Goal: Task Accomplishment & Management: Manage account settings

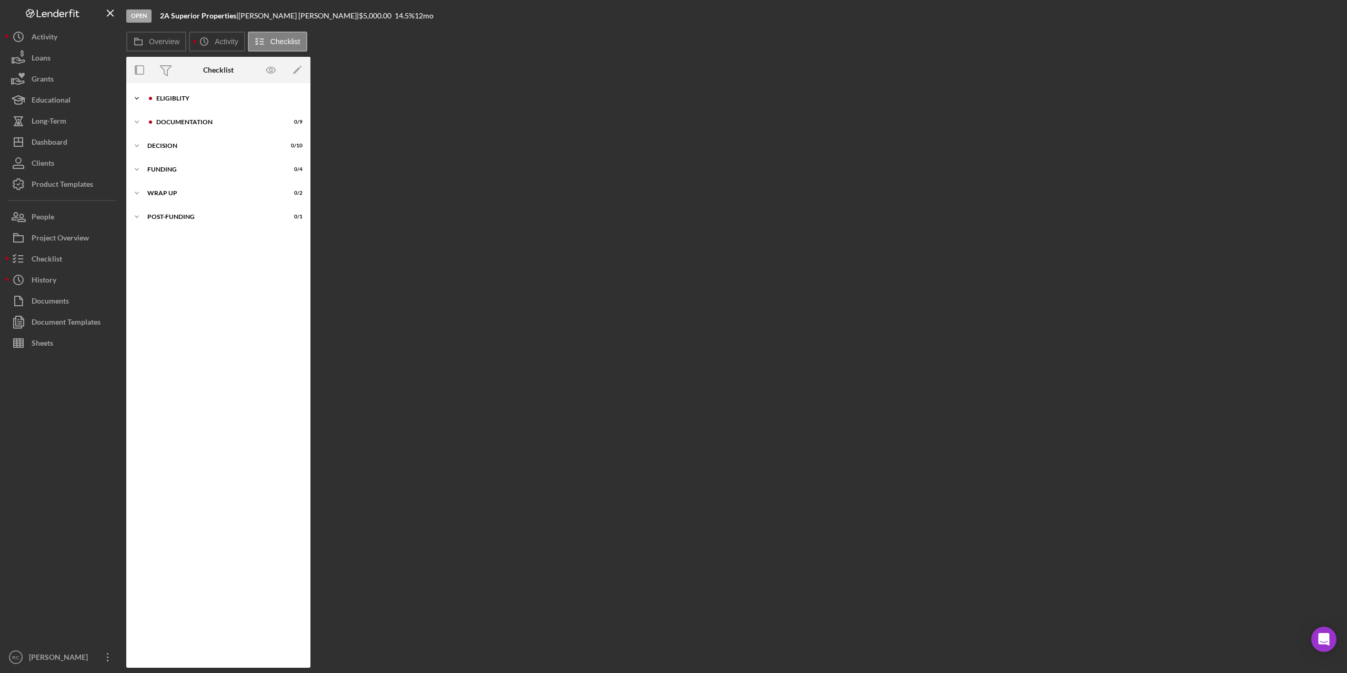
click at [175, 96] on div "Eligiblity" at bounding box center [226, 98] width 141 height 6
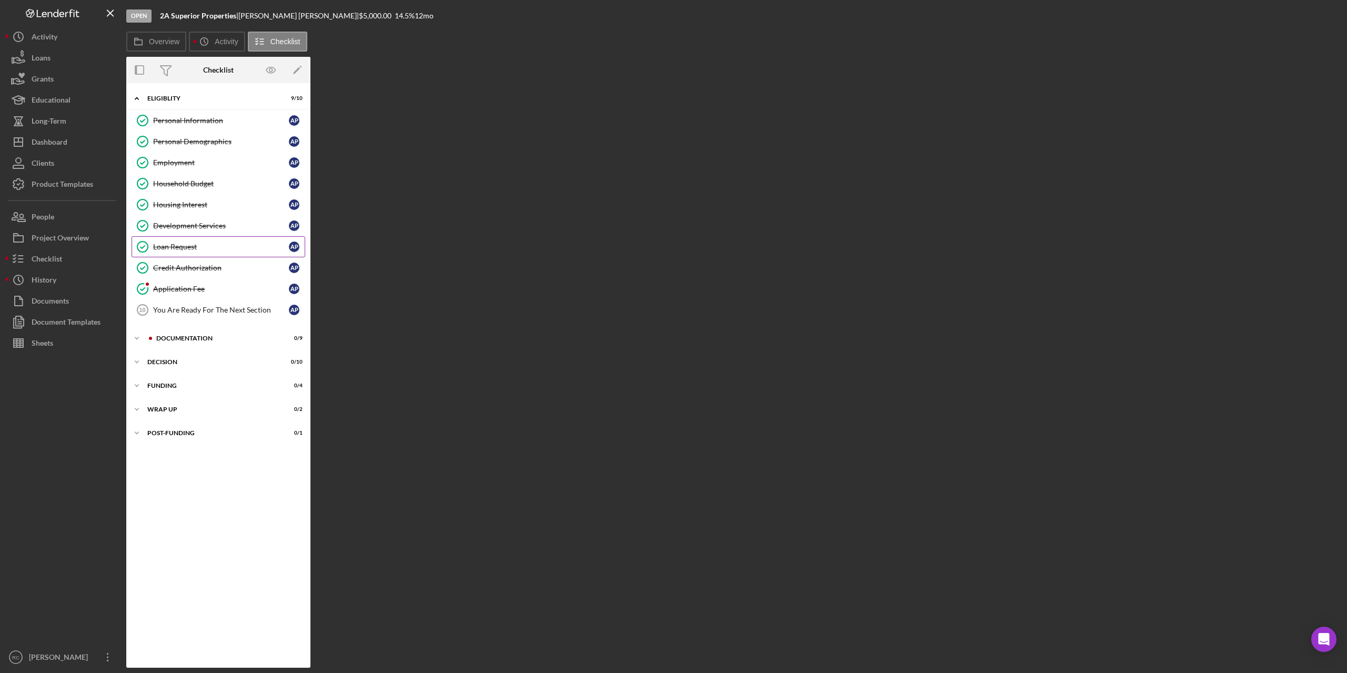
click at [172, 247] on div "Loan Request" at bounding box center [221, 247] width 136 height 8
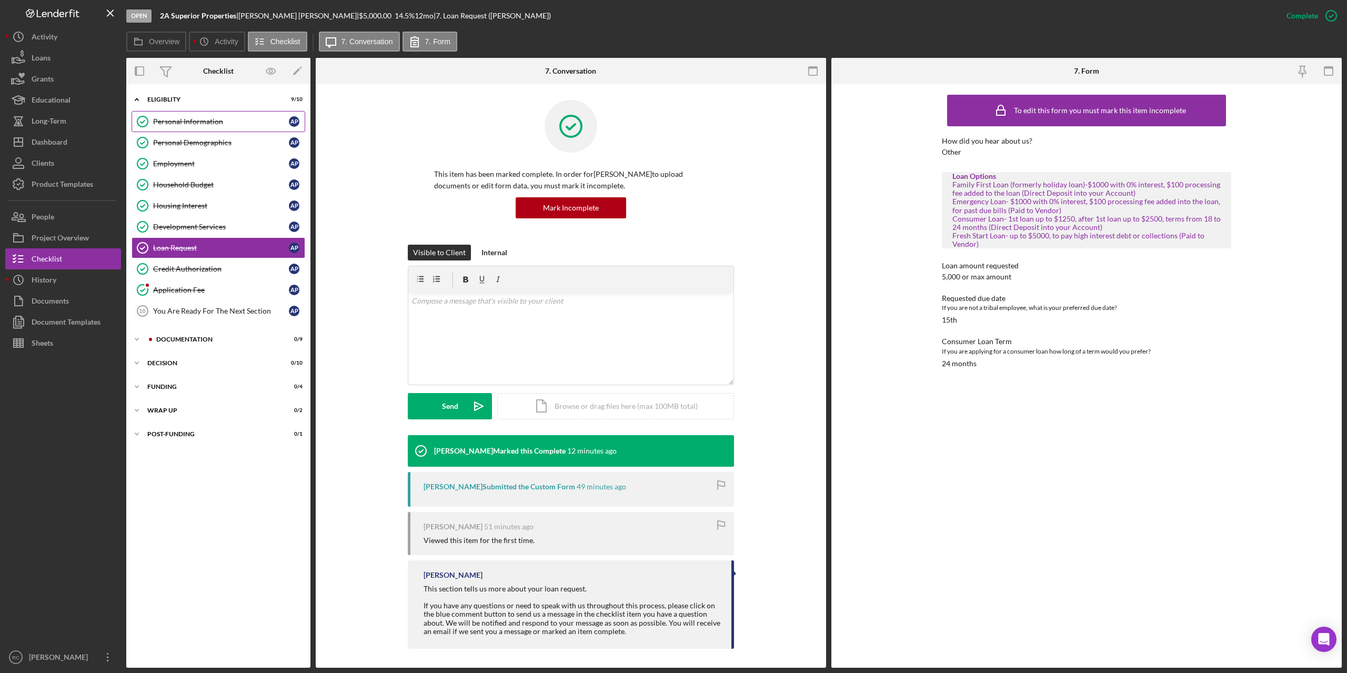
click at [199, 117] on div "Personal Information" at bounding box center [221, 121] width 136 height 8
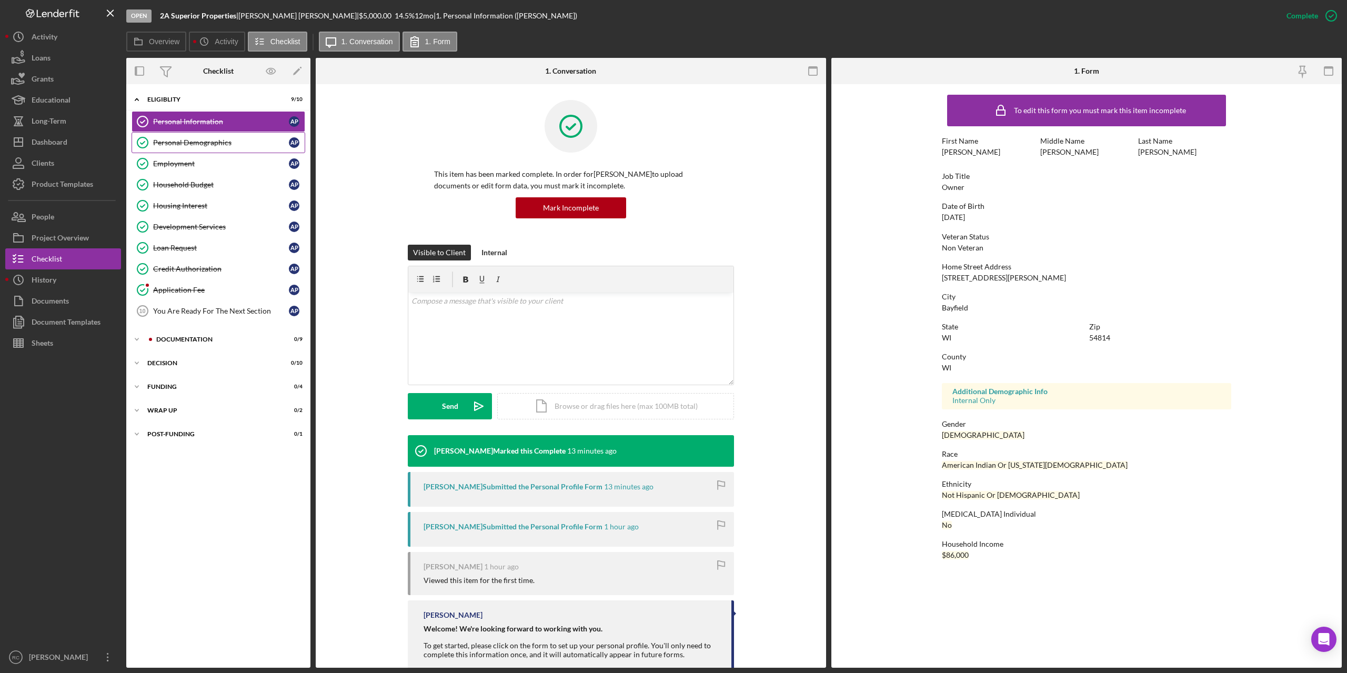
click at [204, 141] on div "Personal Demographics" at bounding box center [221, 142] width 136 height 8
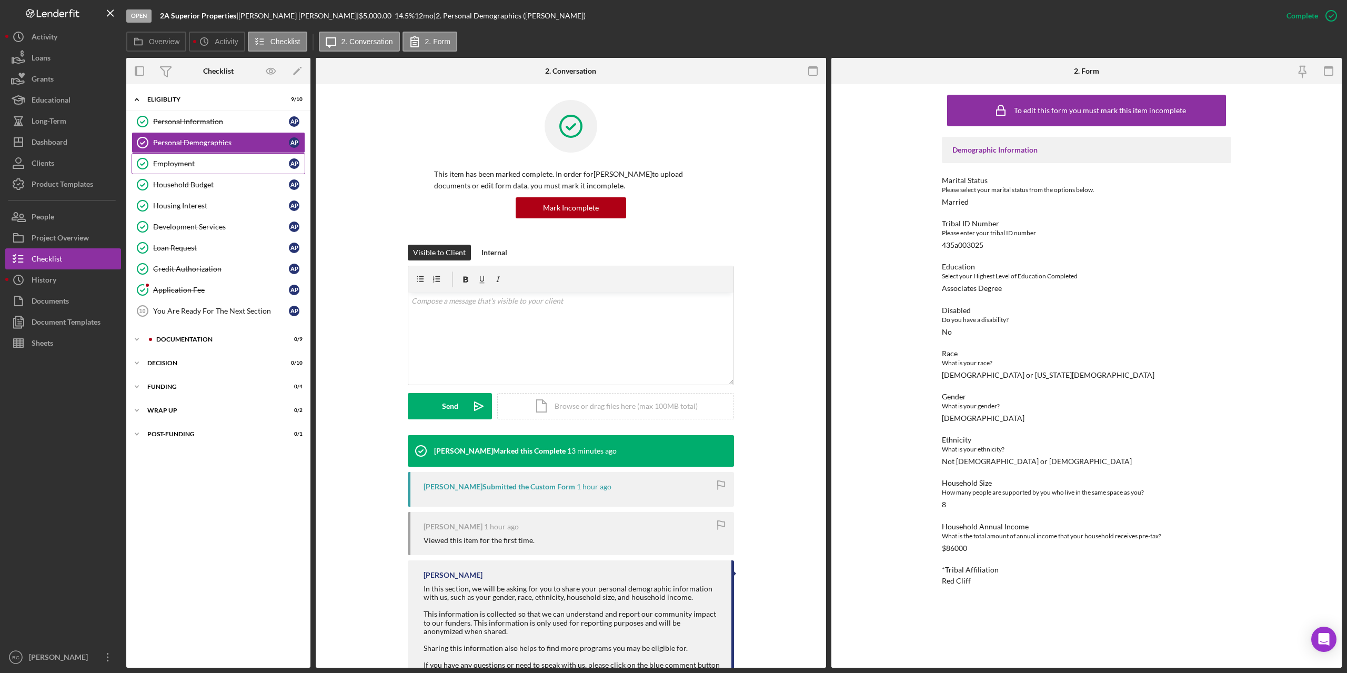
click at [187, 162] on div "Employment" at bounding box center [221, 163] width 136 height 8
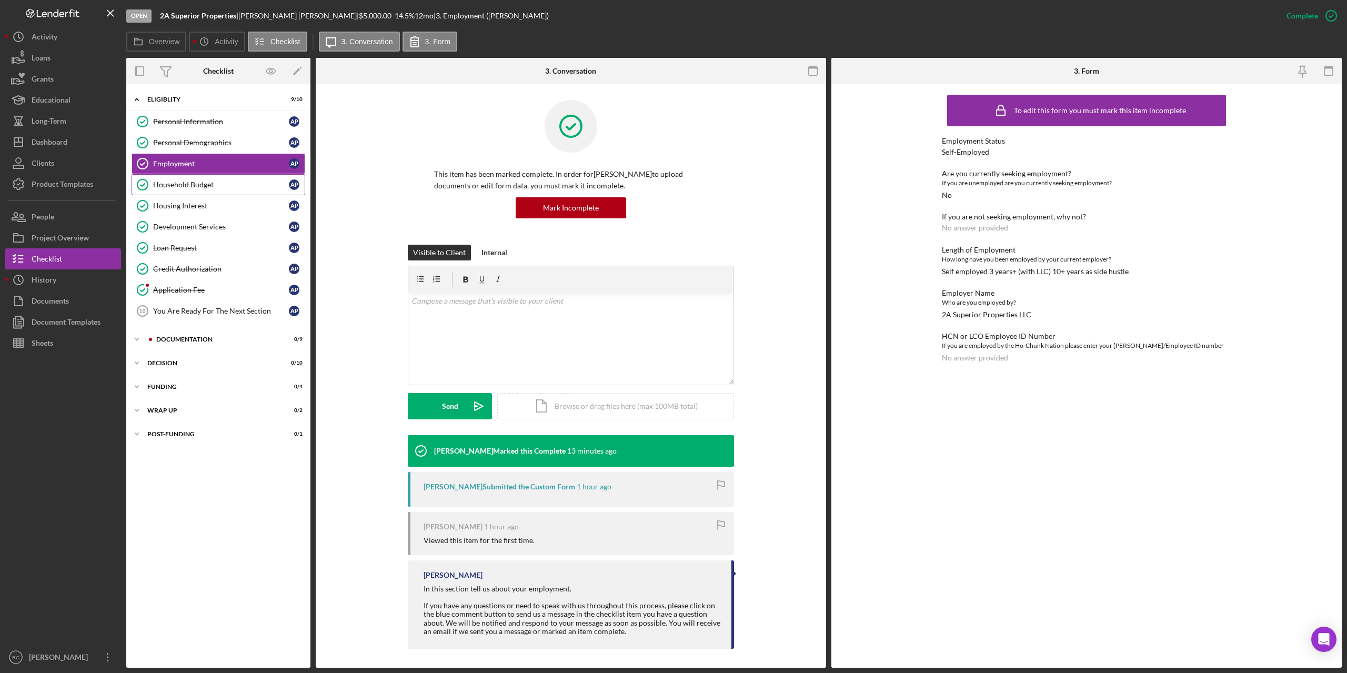
click at [176, 184] on div "Household Budget" at bounding box center [221, 184] width 136 height 8
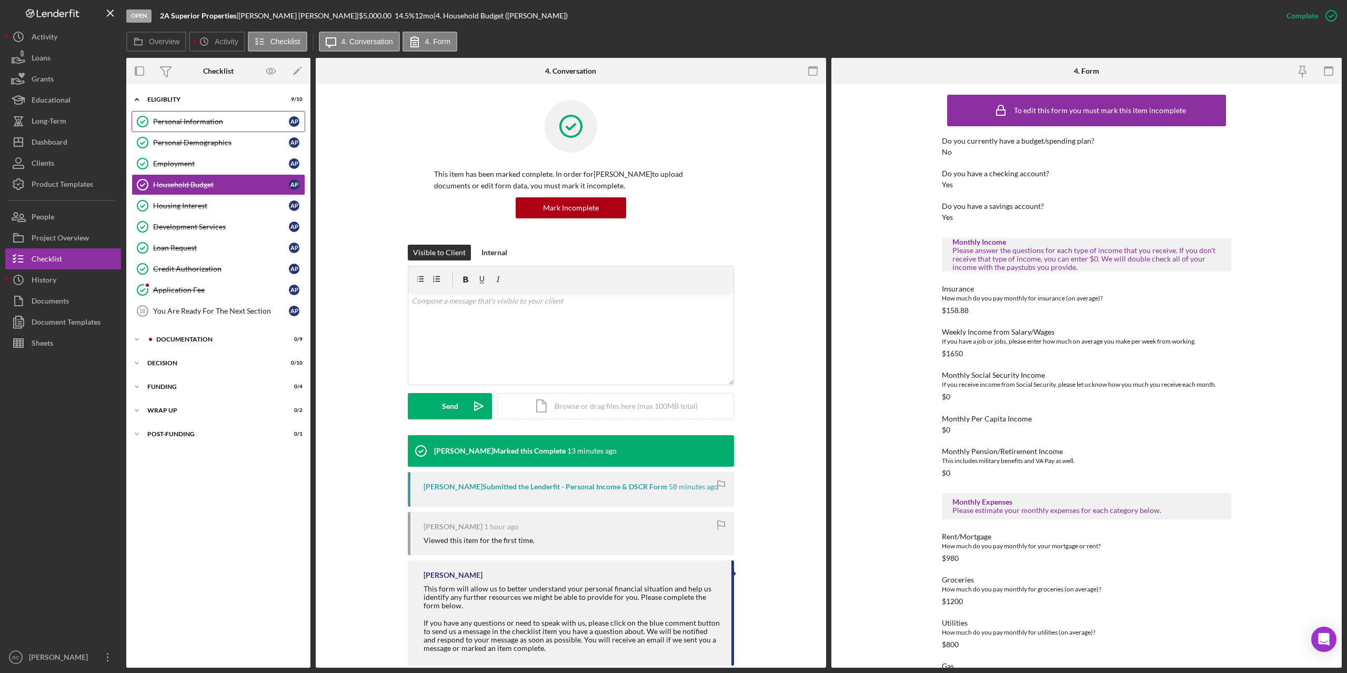
click at [204, 121] on div "Personal Information" at bounding box center [221, 121] width 136 height 8
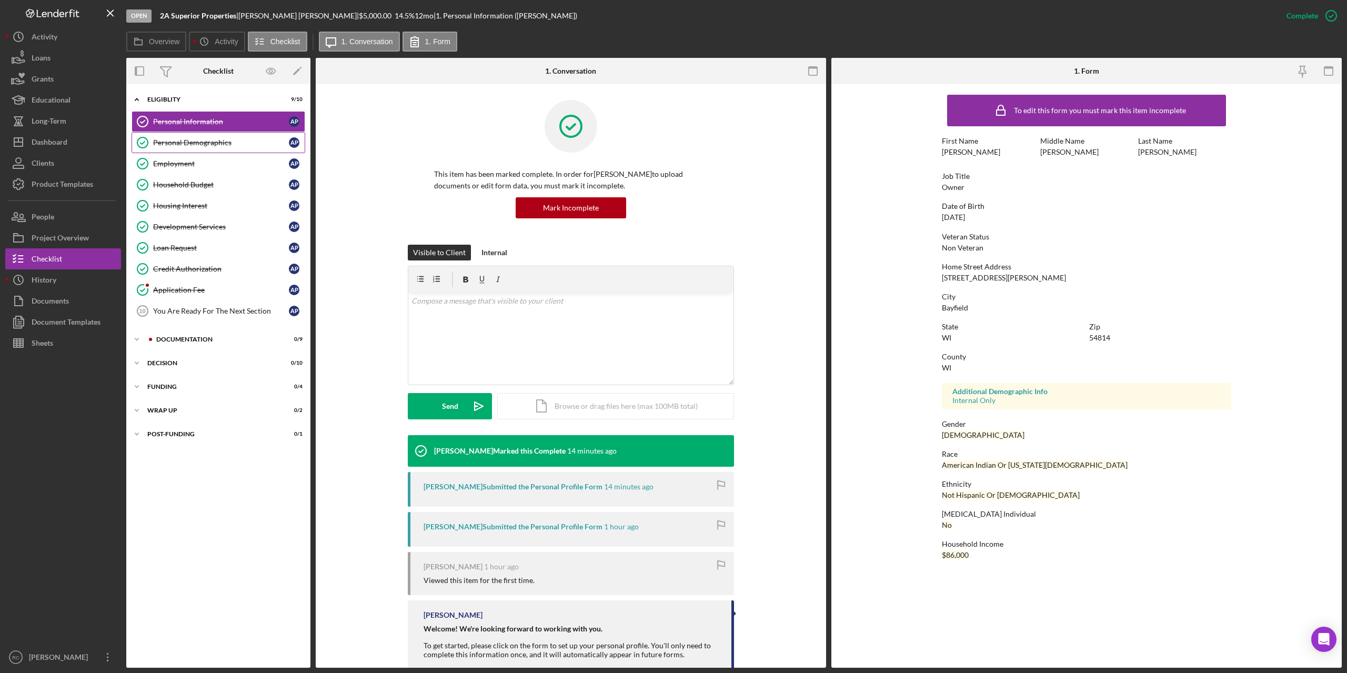
click at [184, 137] on link "Personal Demographics Personal Demographics A P" at bounding box center [219, 142] width 174 height 21
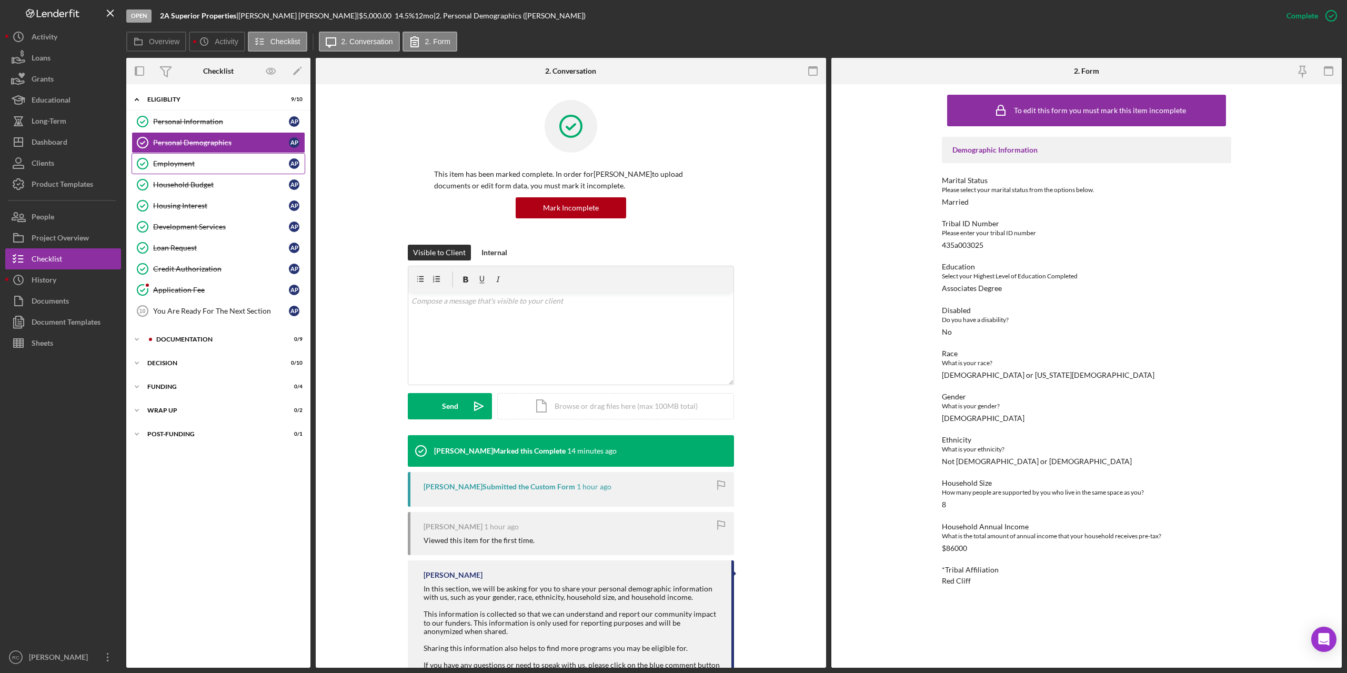
click at [188, 162] on div "Employment" at bounding box center [221, 163] width 136 height 8
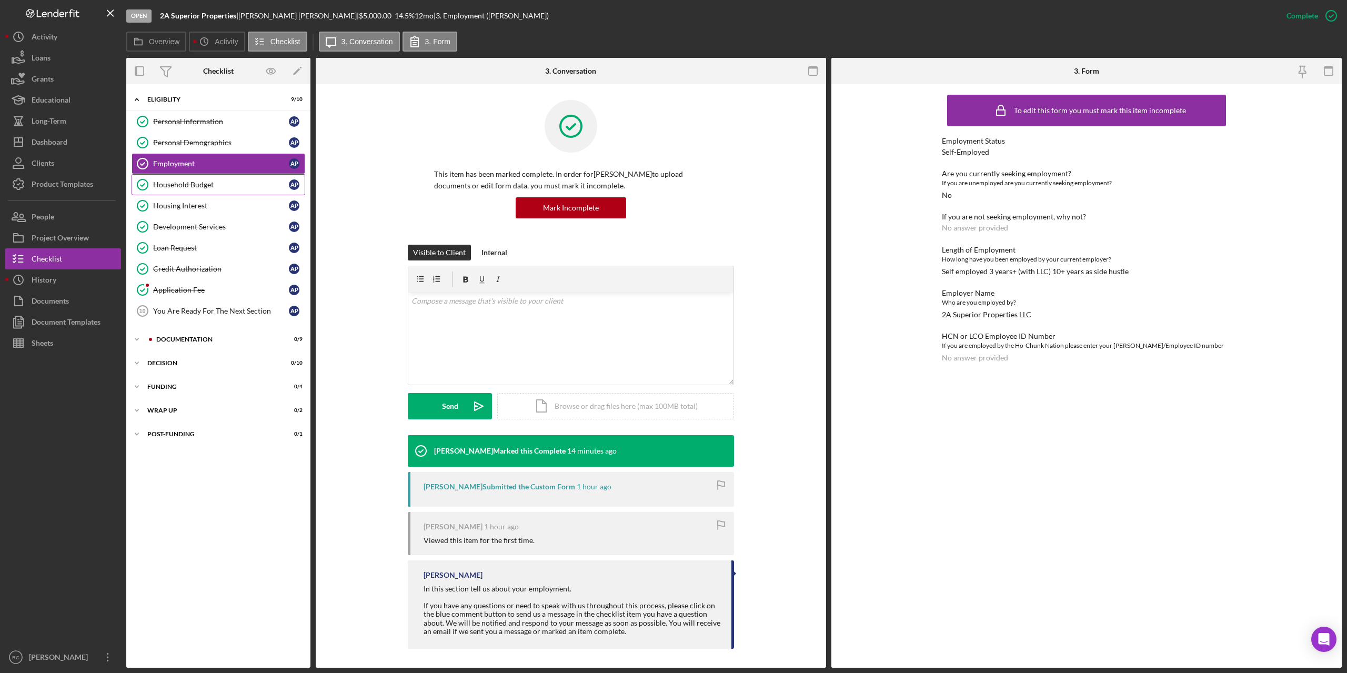
click at [175, 182] on div "Household Budget" at bounding box center [221, 184] width 136 height 8
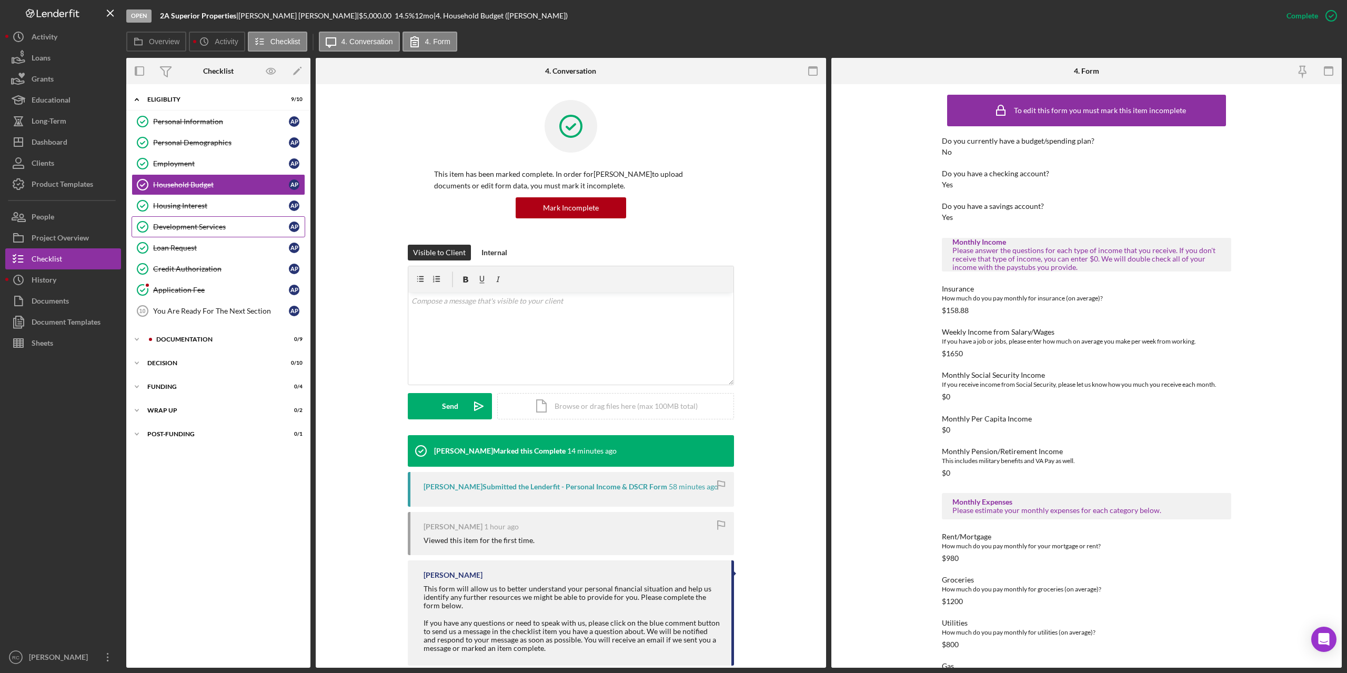
click at [177, 230] on div "Development Services" at bounding box center [221, 227] width 136 height 8
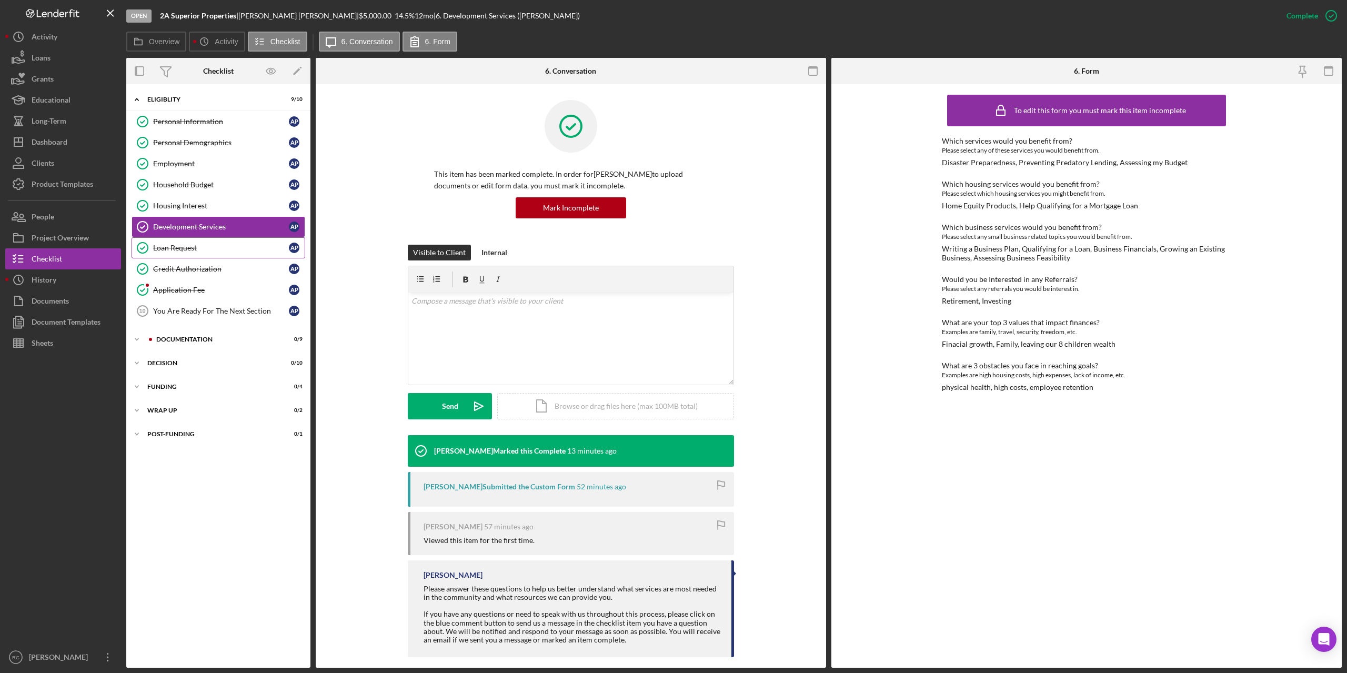
click at [184, 252] on div "Loan Request" at bounding box center [221, 248] width 136 height 8
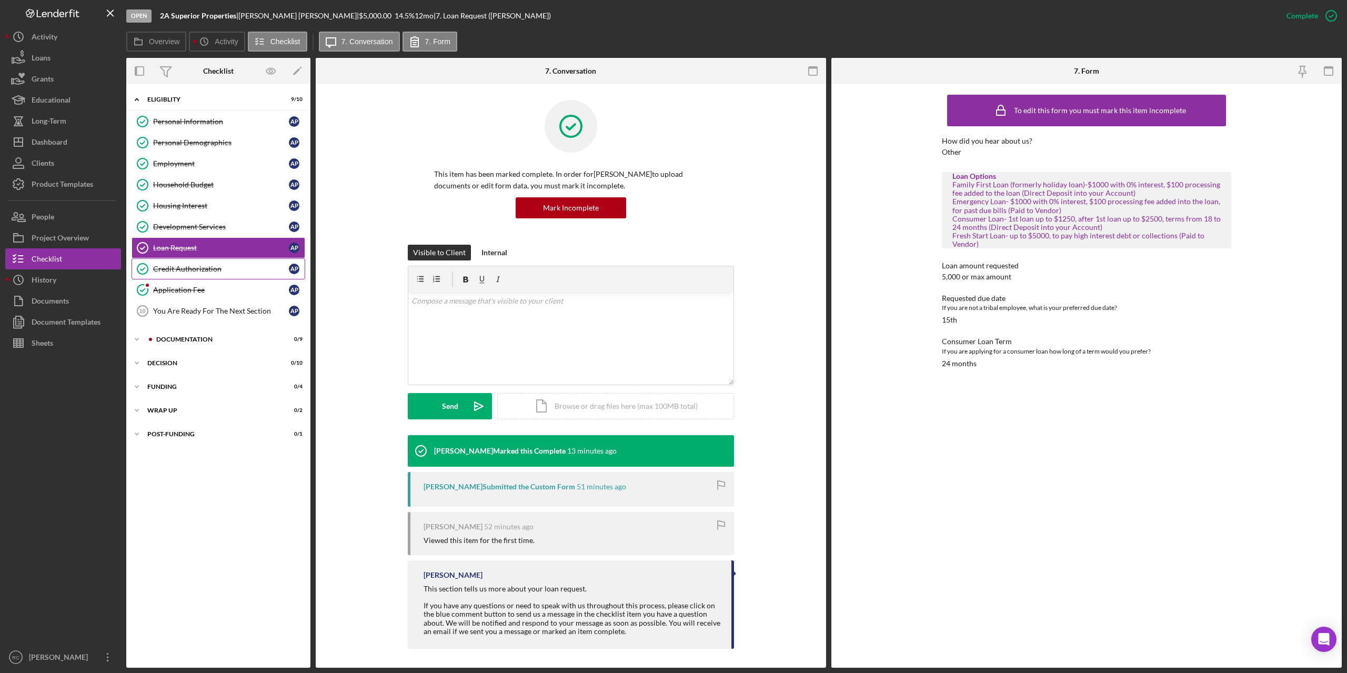
click at [194, 270] on div "Credit Authorization" at bounding box center [221, 269] width 136 height 8
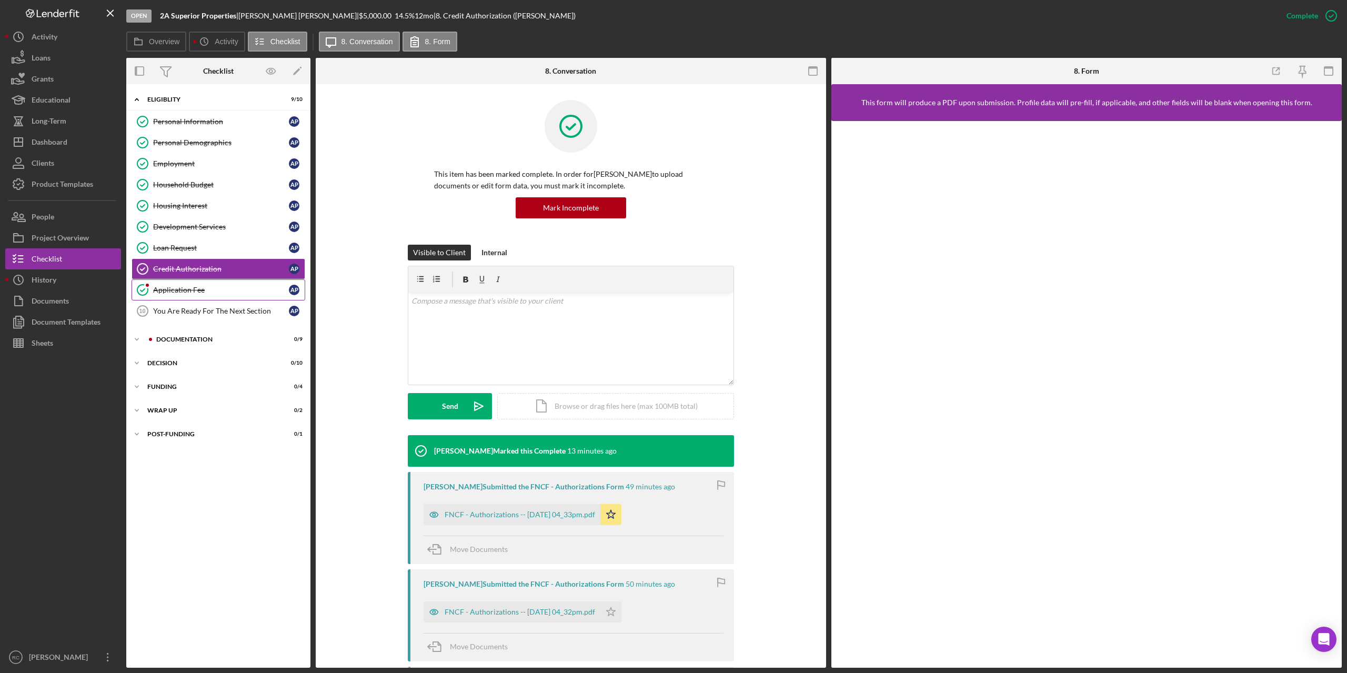
click at [188, 291] on div "Application Fee" at bounding box center [221, 290] width 136 height 8
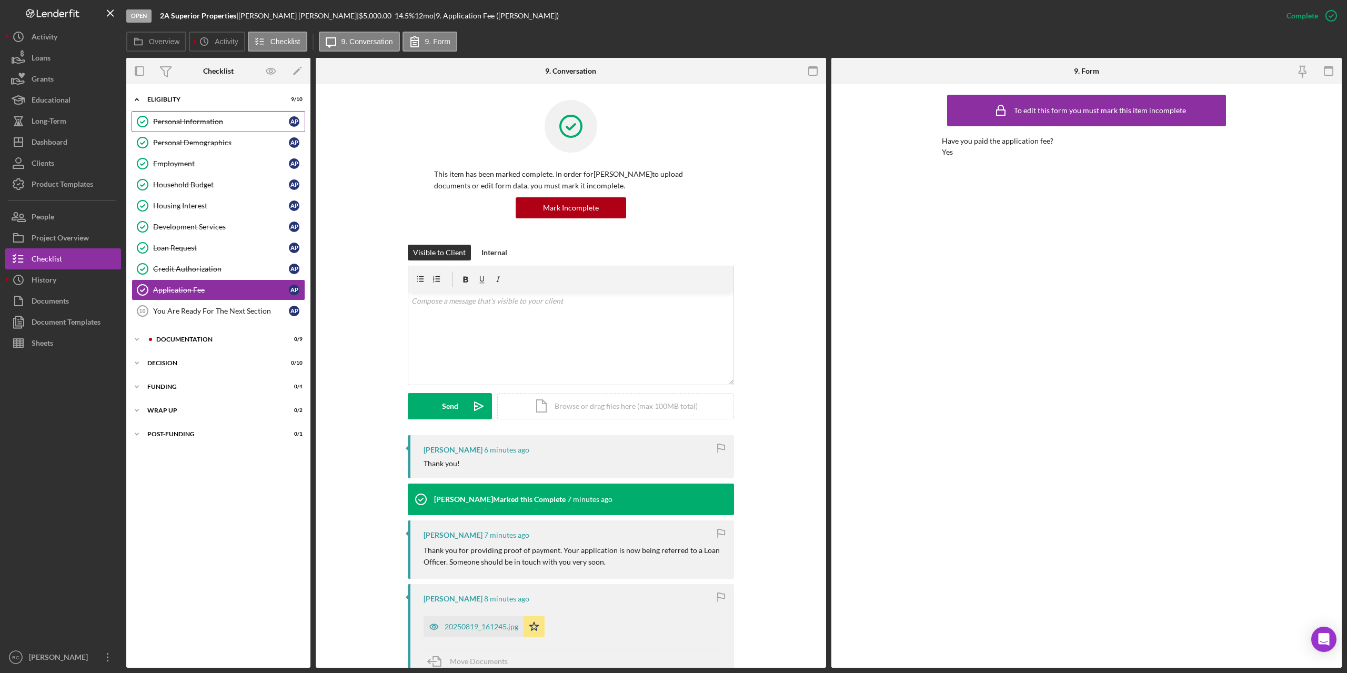
click at [188, 119] on div "Personal Information" at bounding box center [221, 121] width 136 height 8
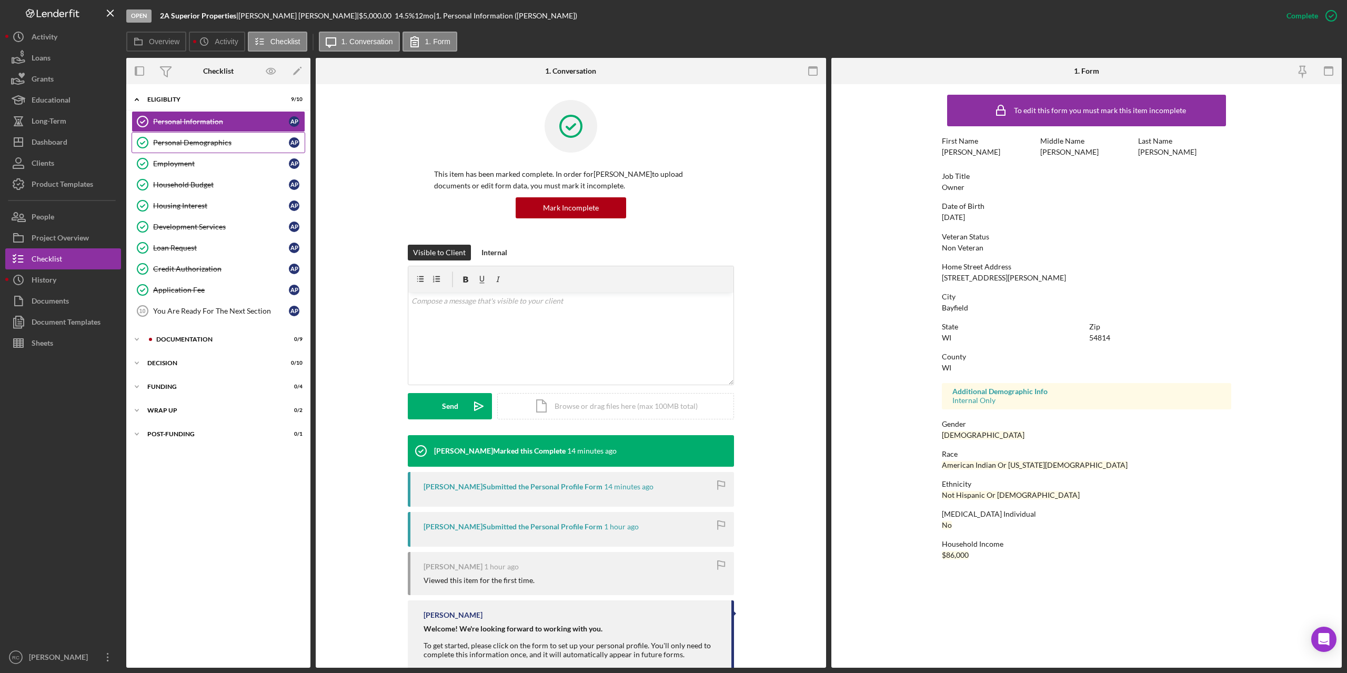
click at [188, 140] on div "Personal Demographics" at bounding box center [221, 142] width 136 height 8
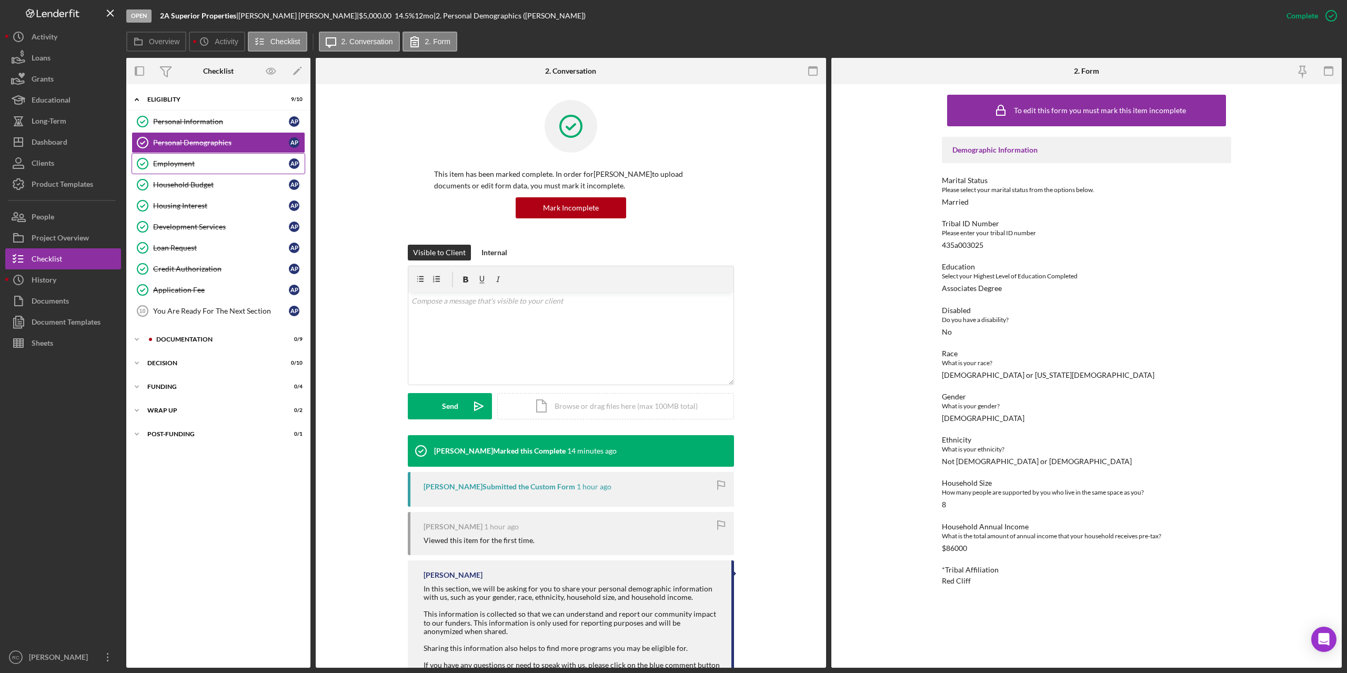
click at [183, 164] on div "Employment" at bounding box center [221, 163] width 136 height 8
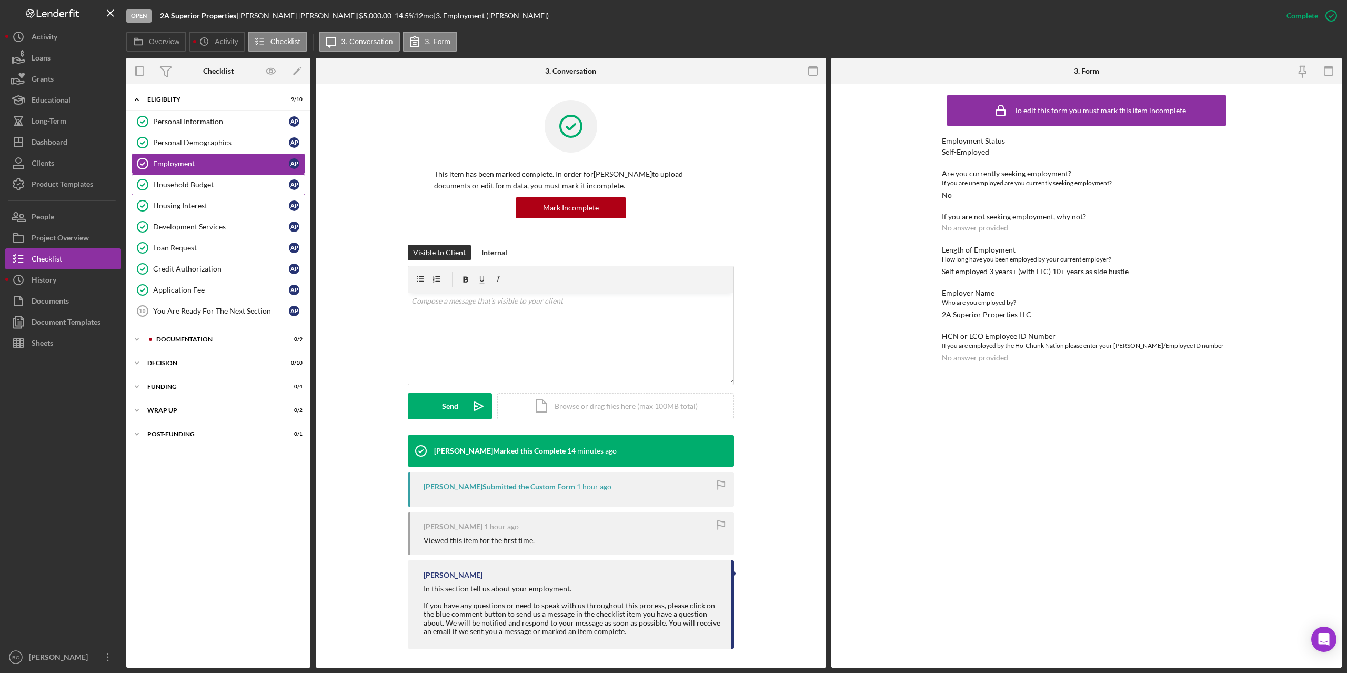
click at [184, 185] on div "Household Budget" at bounding box center [221, 184] width 136 height 8
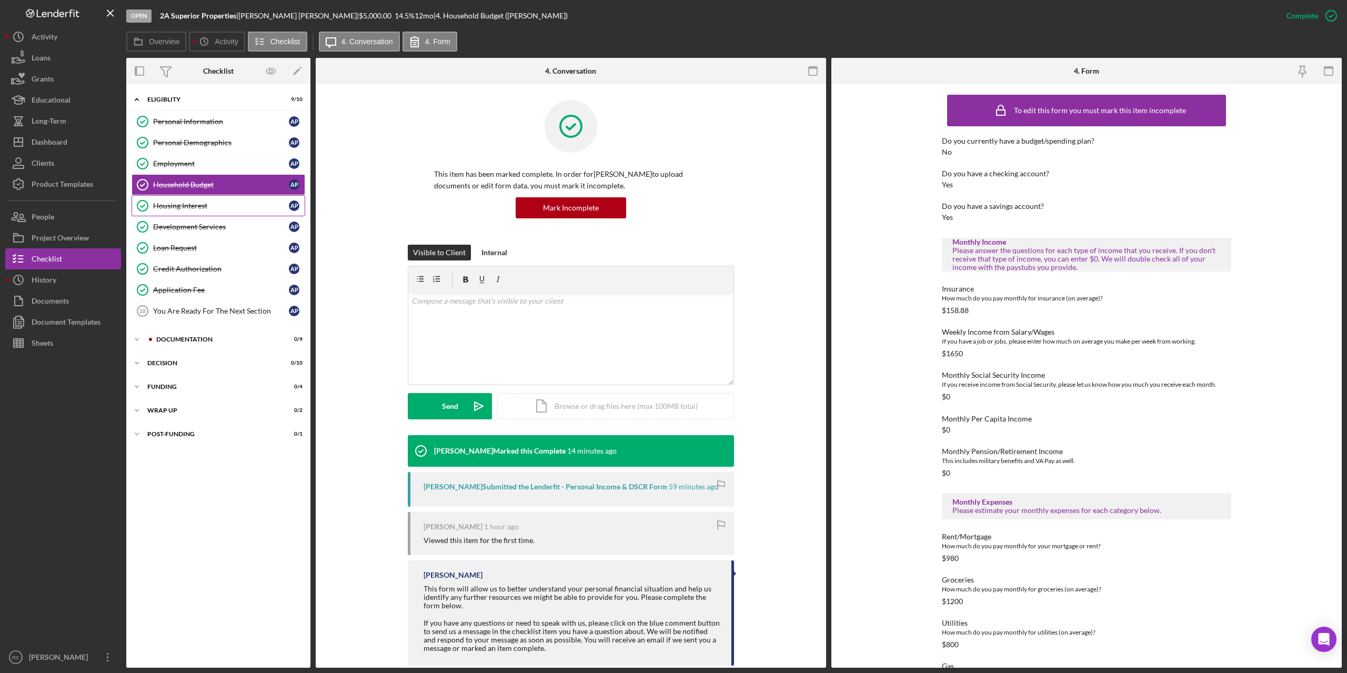
click at [196, 204] on div "Housing Interest" at bounding box center [221, 206] width 136 height 8
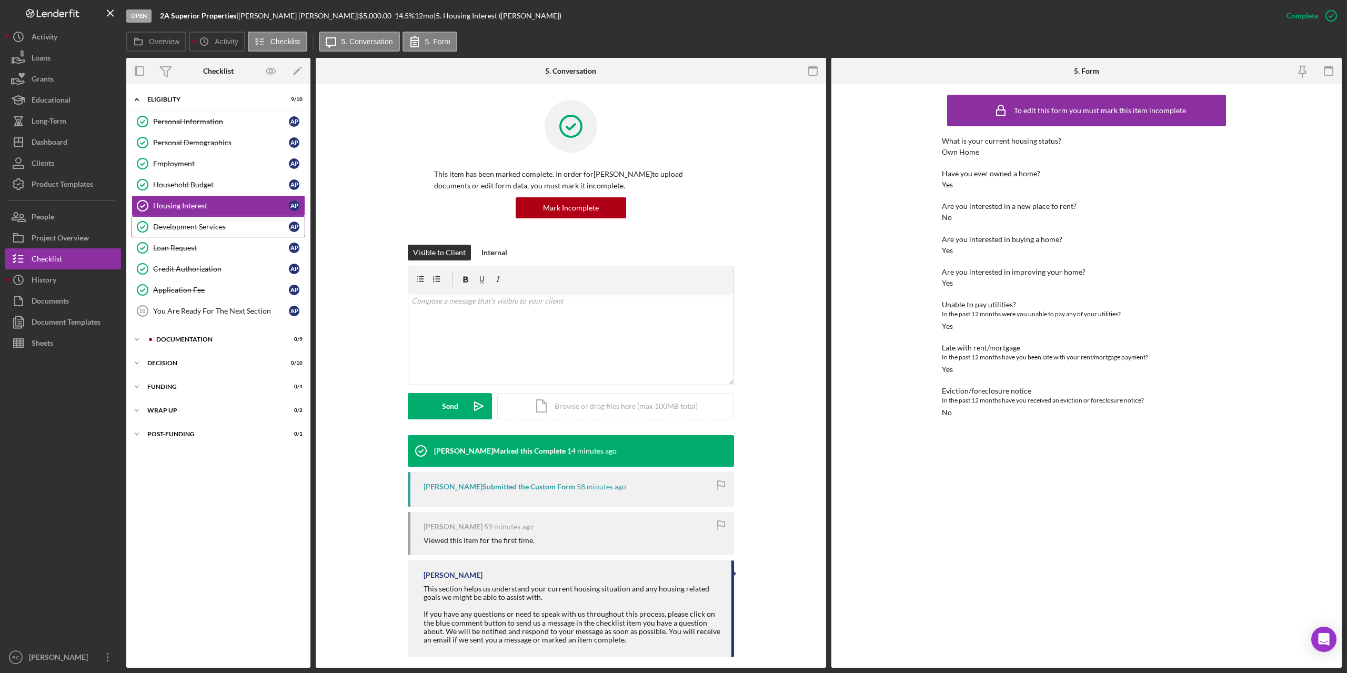
click at [199, 225] on div "Development Services" at bounding box center [221, 227] width 136 height 8
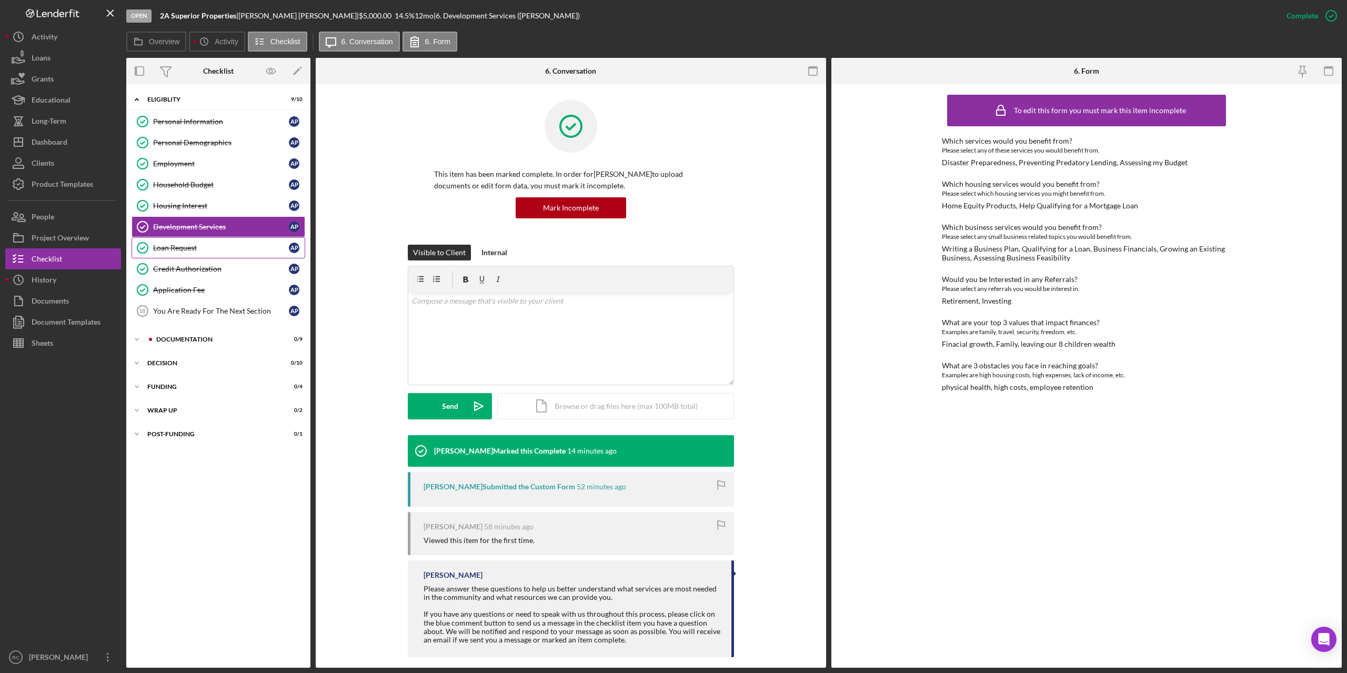
click at [182, 249] on div "Loan Request" at bounding box center [221, 248] width 136 height 8
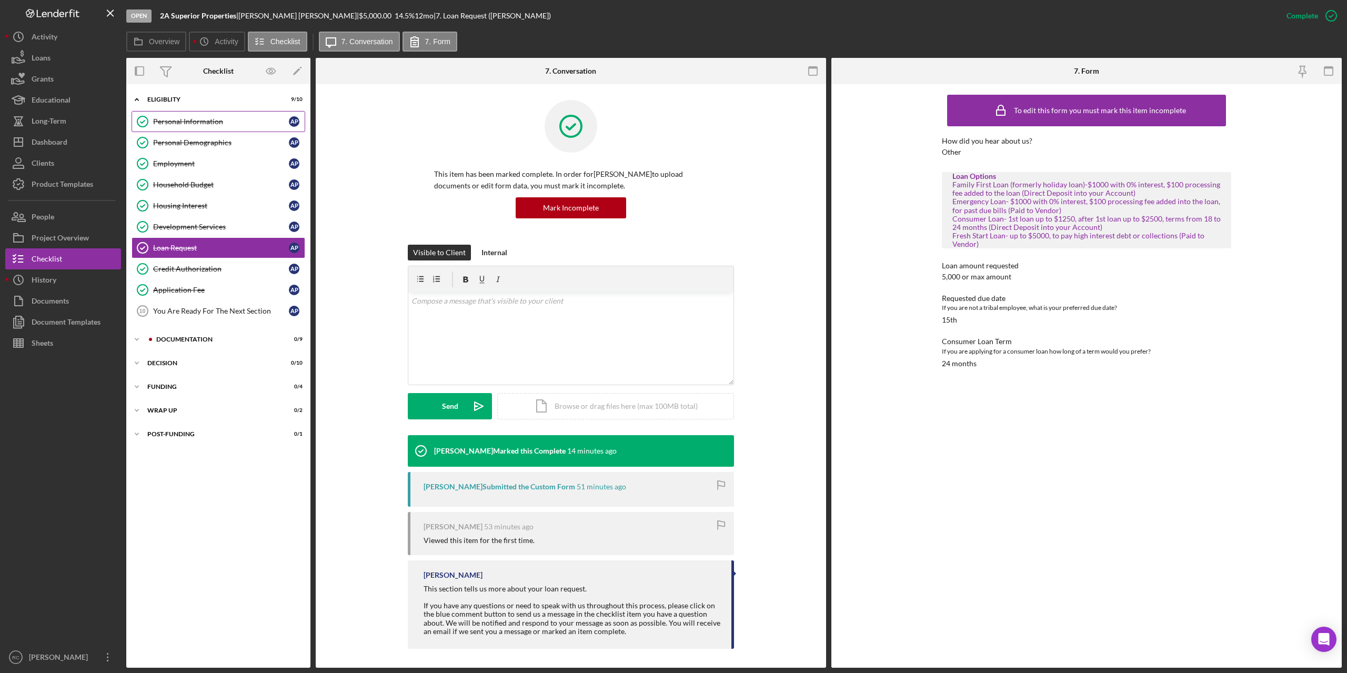
click at [204, 124] on div "Personal Information" at bounding box center [221, 121] width 136 height 8
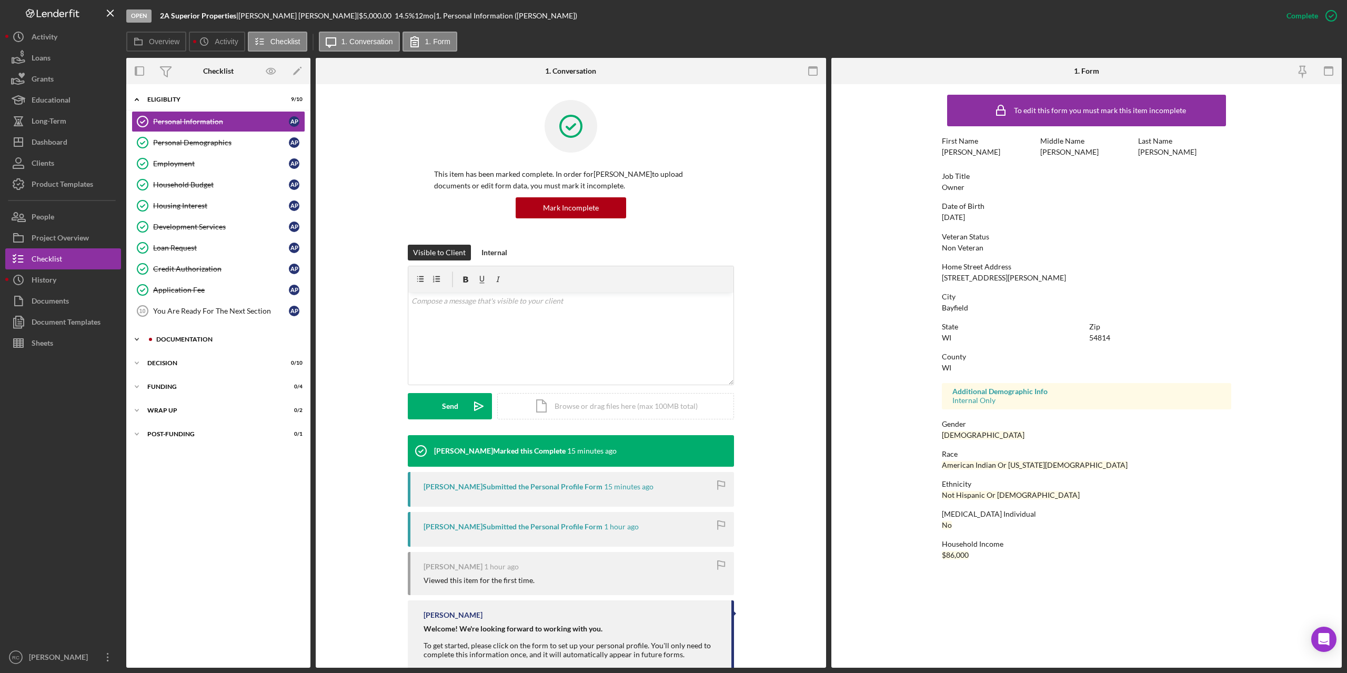
click at [183, 339] on div "Documentation" at bounding box center [226, 339] width 141 height 6
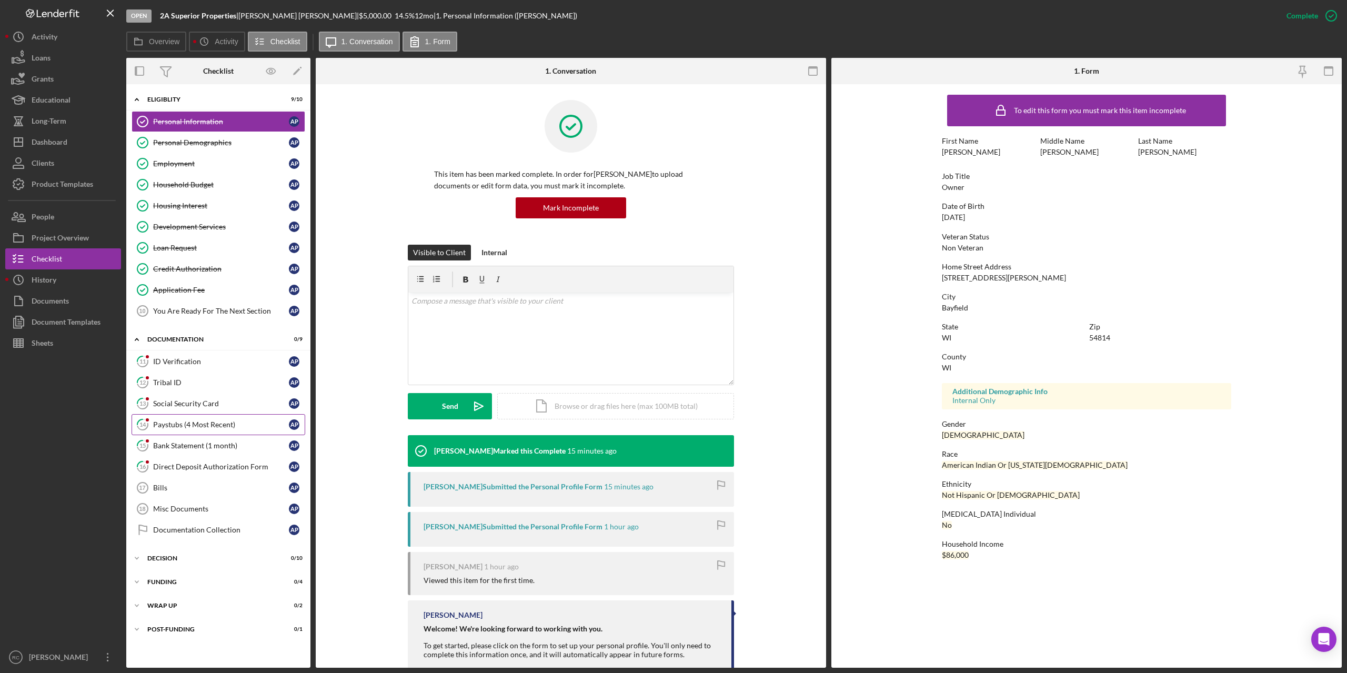
click at [185, 424] on div "Paystubs (4 Most Recent)" at bounding box center [221, 424] width 136 height 8
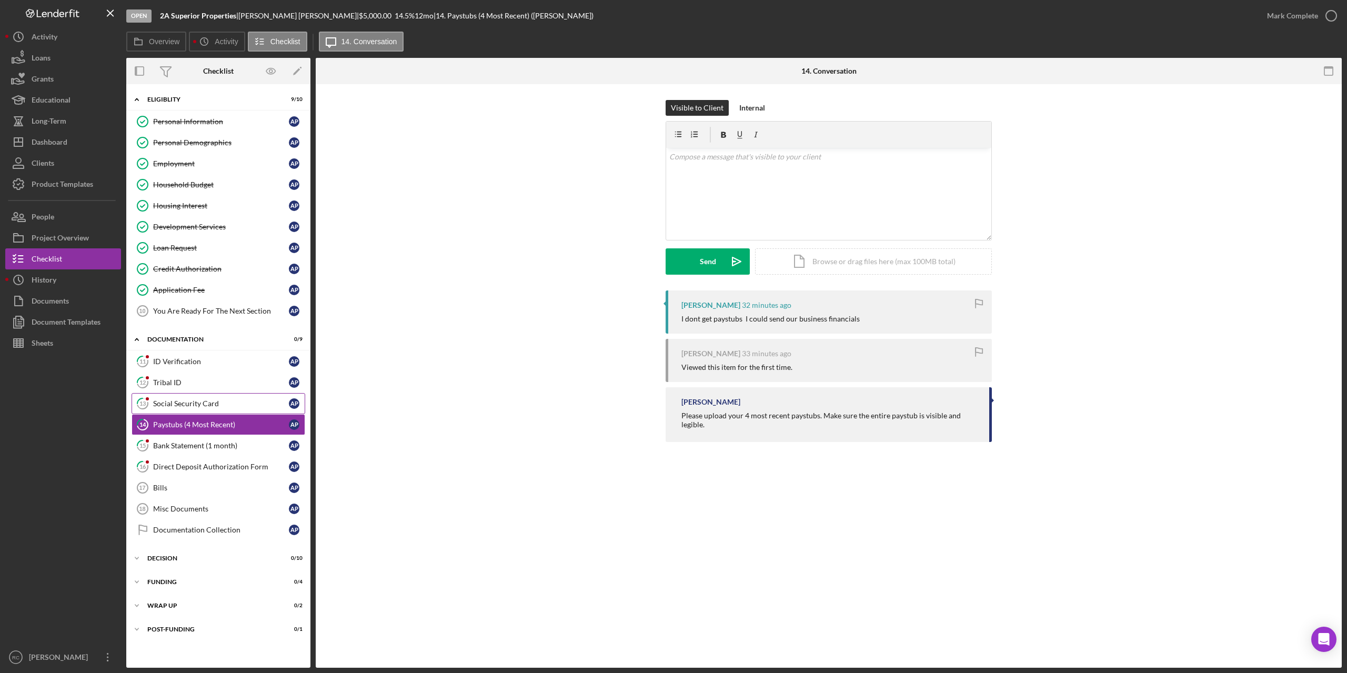
click at [213, 406] on div "Social Security Card" at bounding box center [221, 403] width 136 height 8
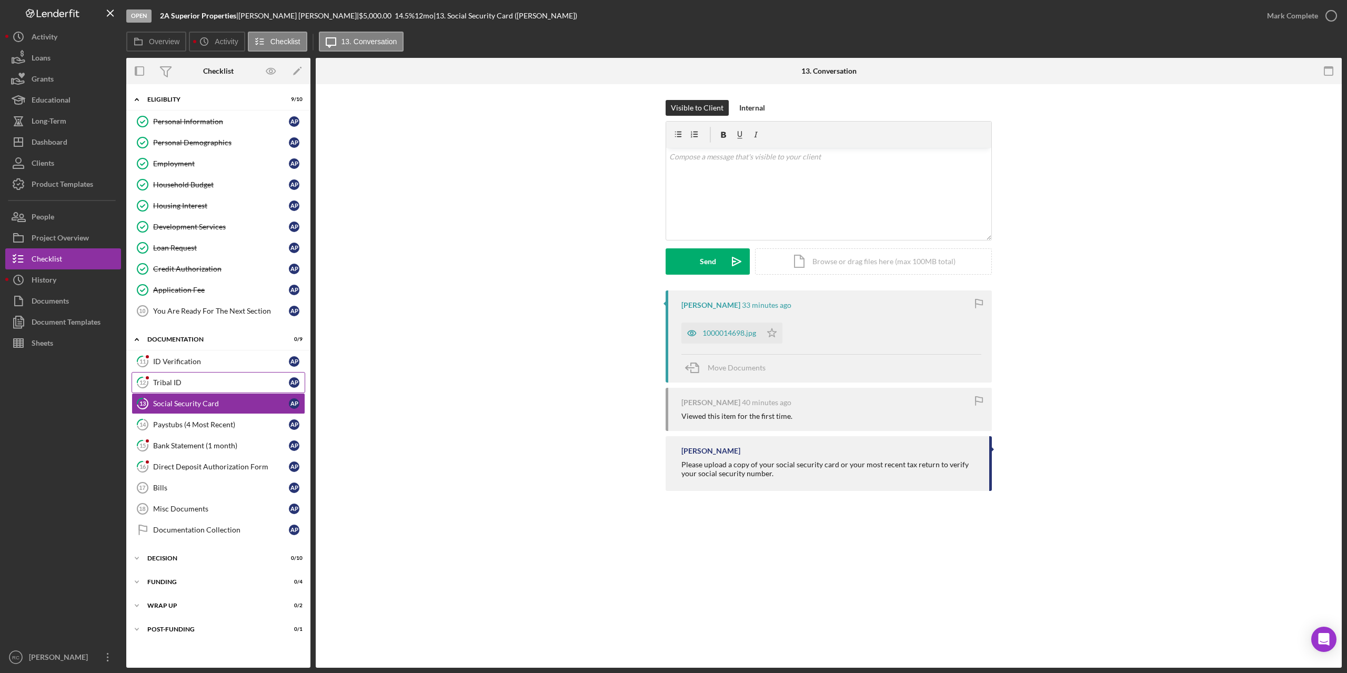
click at [176, 378] on div "Tribal ID" at bounding box center [221, 382] width 136 height 8
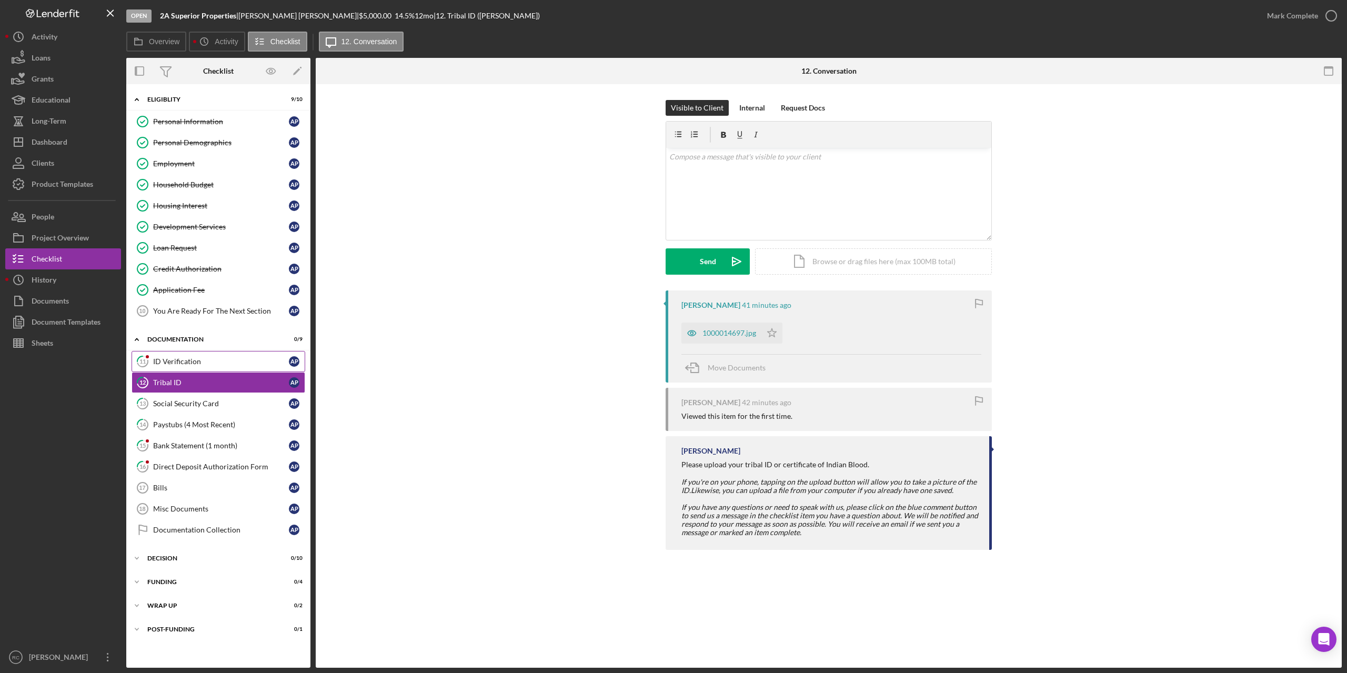
click at [195, 360] on div "ID Verification" at bounding box center [221, 361] width 136 height 8
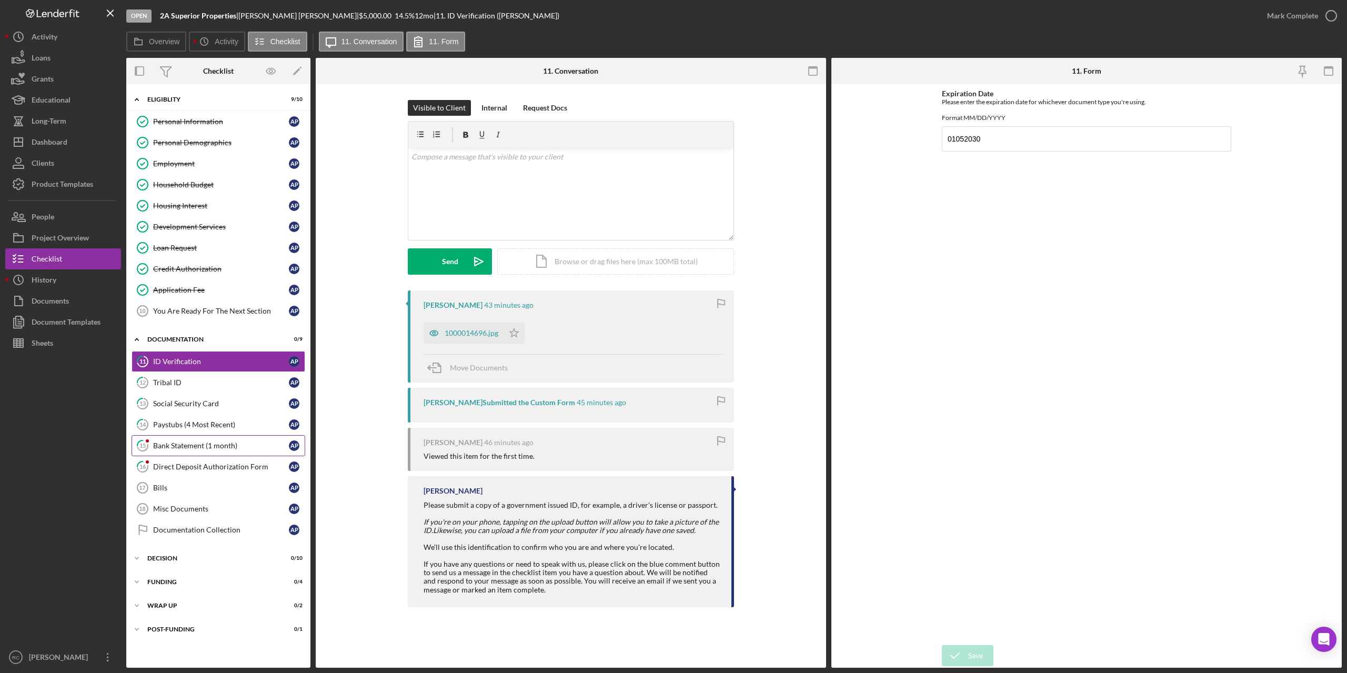
click at [214, 448] on div "Bank Statement (1 month)" at bounding box center [221, 445] width 136 height 8
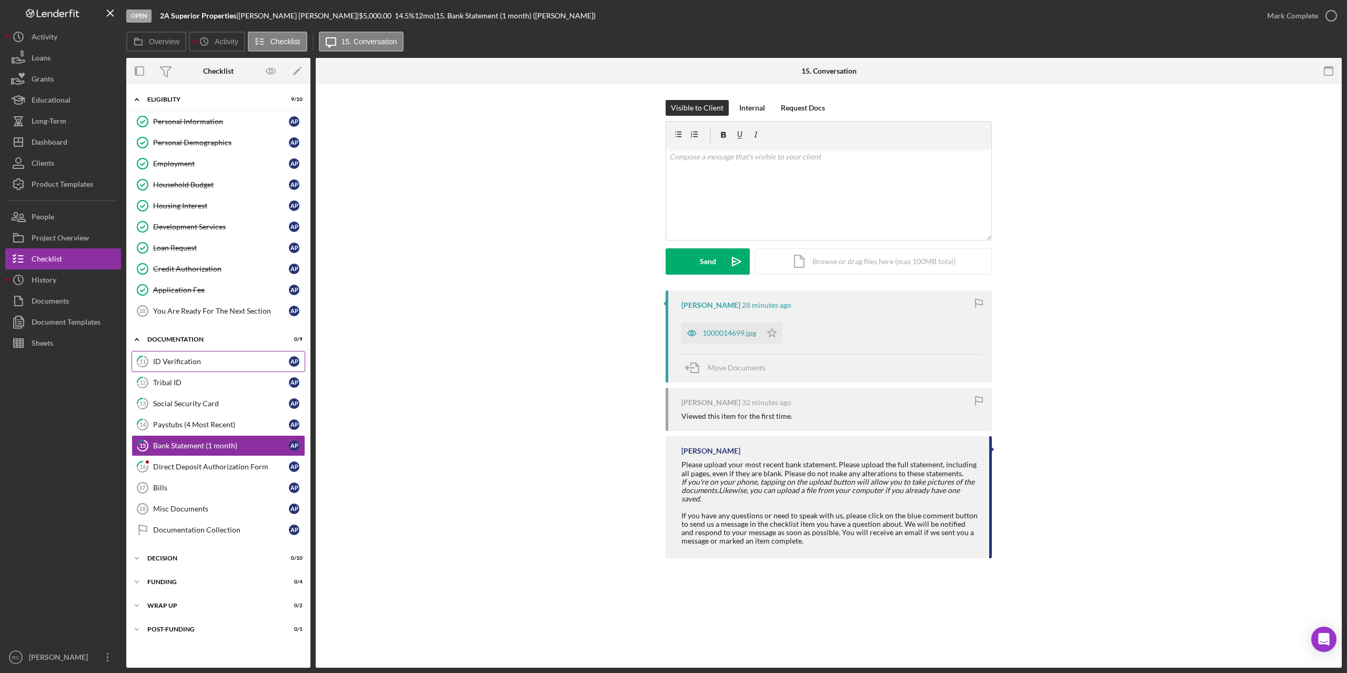
click at [187, 360] on div "ID Verification" at bounding box center [221, 361] width 136 height 8
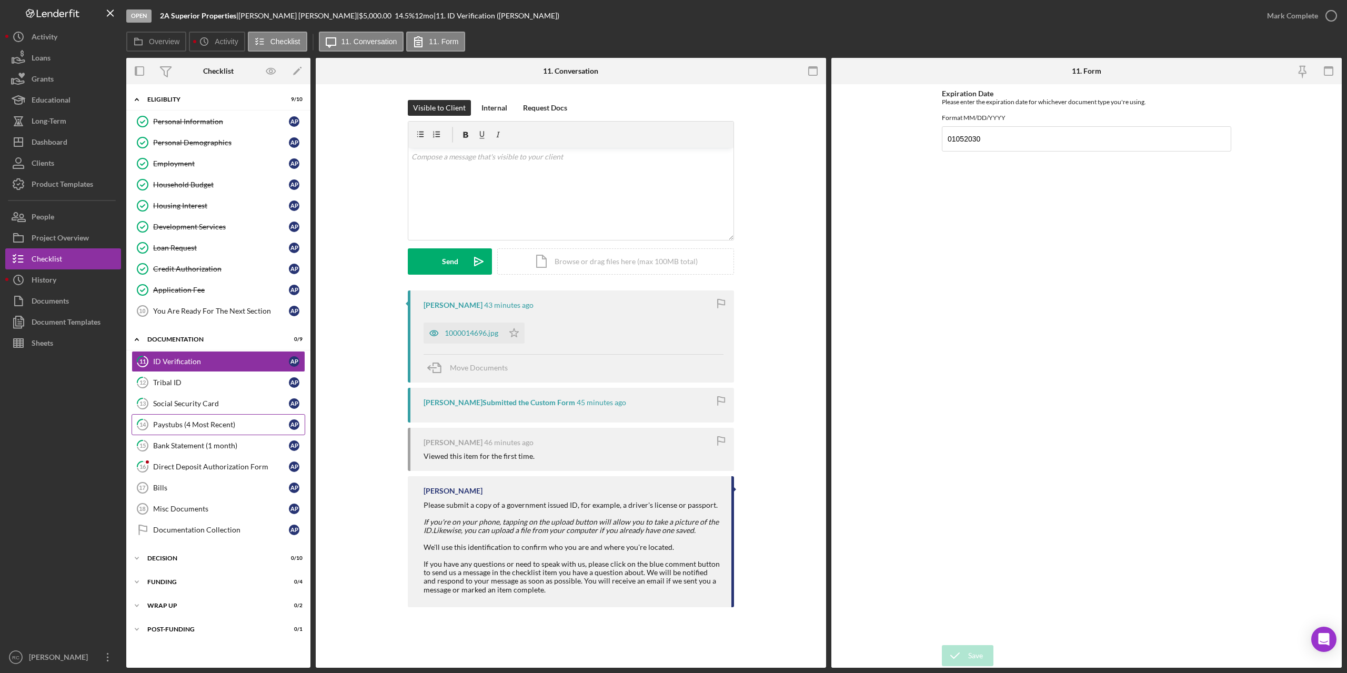
click at [204, 426] on div "Paystubs (4 Most Recent)" at bounding box center [221, 424] width 136 height 8
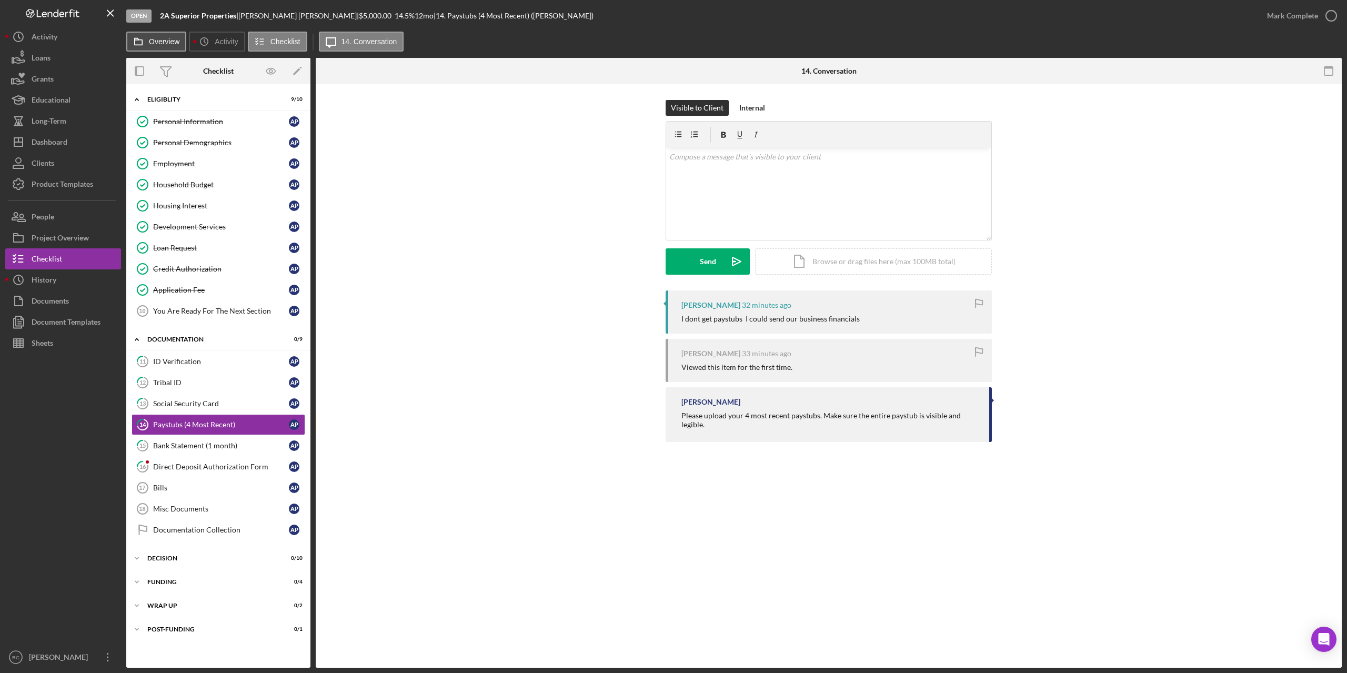
click at [165, 45] on label "Overview" at bounding box center [164, 41] width 31 height 8
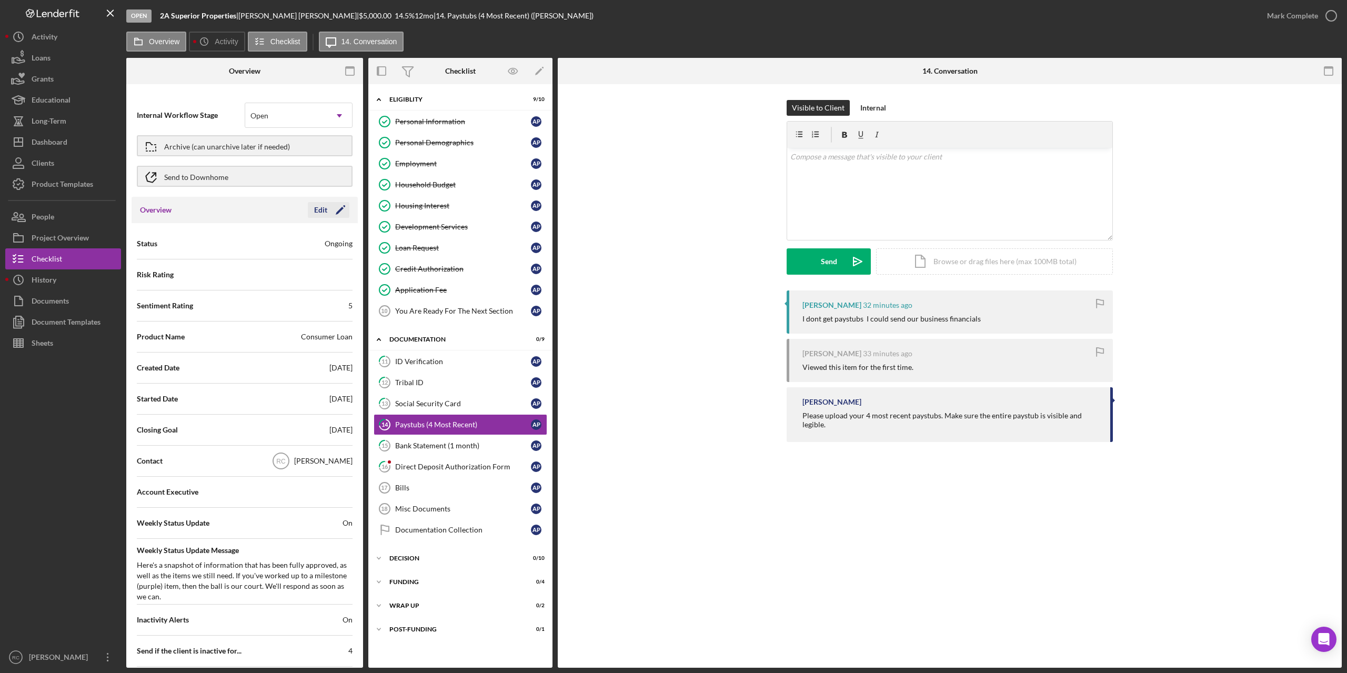
click at [334, 208] on icon "Icon/Edit" at bounding box center [340, 210] width 26 height 26
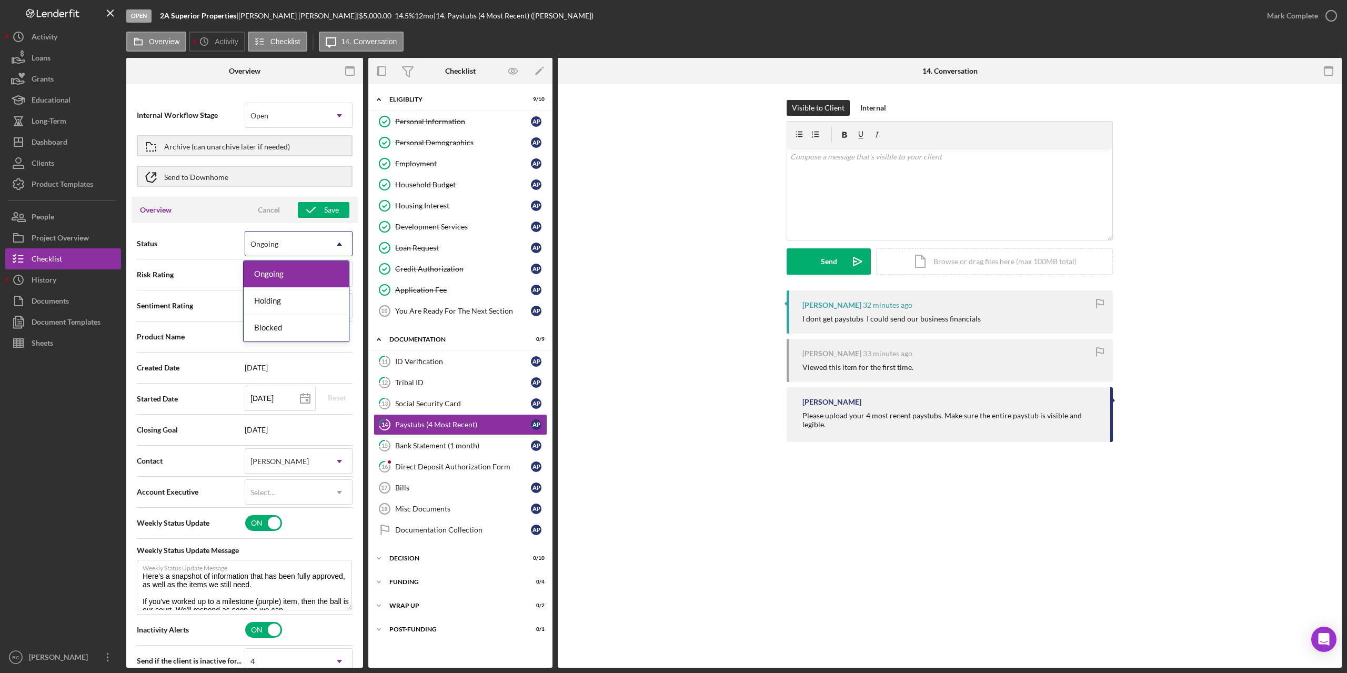
click at [319, 242] on div "Ongoing" at bounding box center [286, 244] width 82 height 24
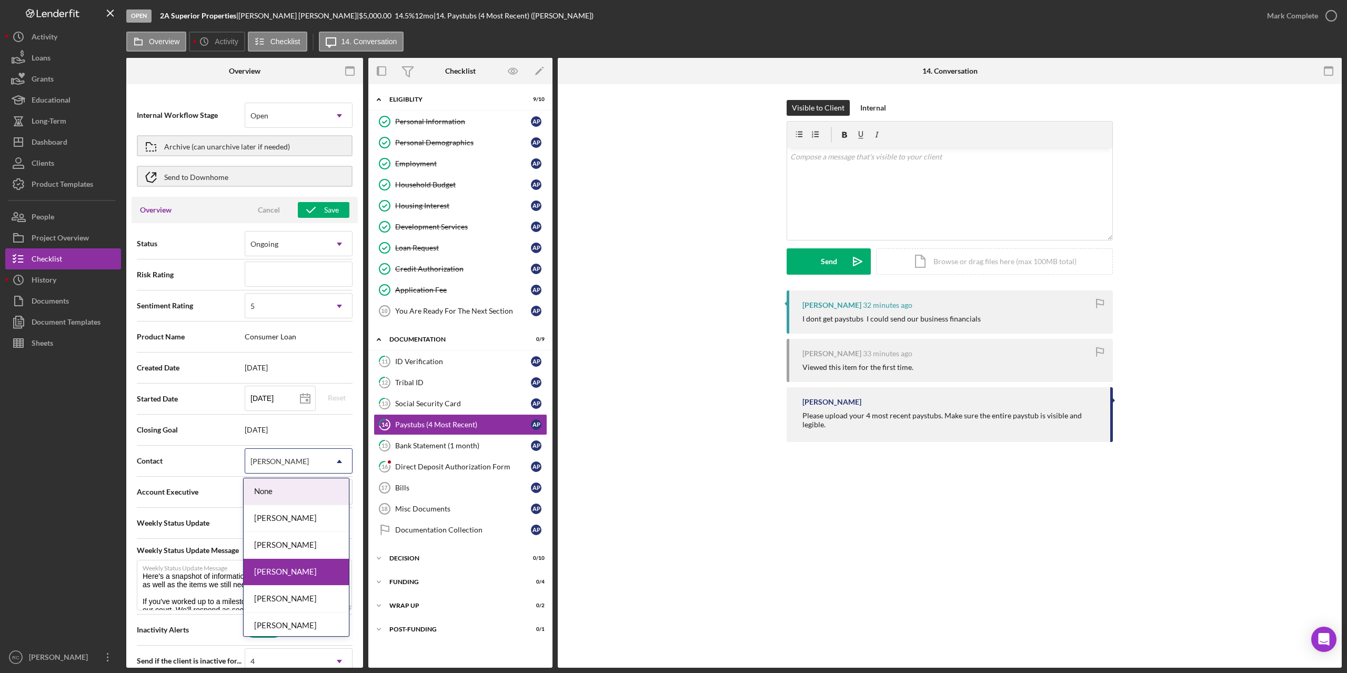
click at [312, 460] on div "[PERSON_NAME]" at bounding box center [286, 461] width 82 height 24
click at [299, 519] on div "[PERSON_NAME]" at bounding box center [296, 518] width 105 height 27
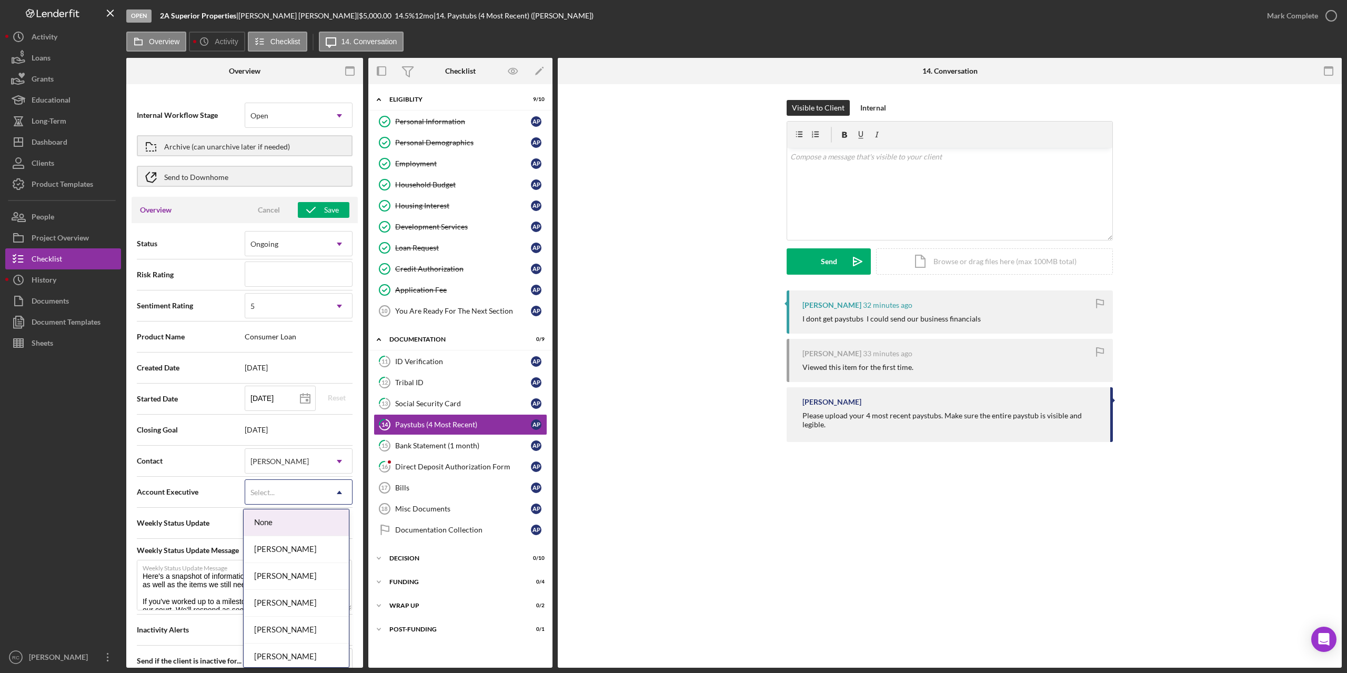
click at [296, 492] on div "Select..." at bounding box center [286, 492] width 82 height 24
click at [289, 550] on div "[PERSON_NAME]" at bounding box center [296, 549] width 105 height 27
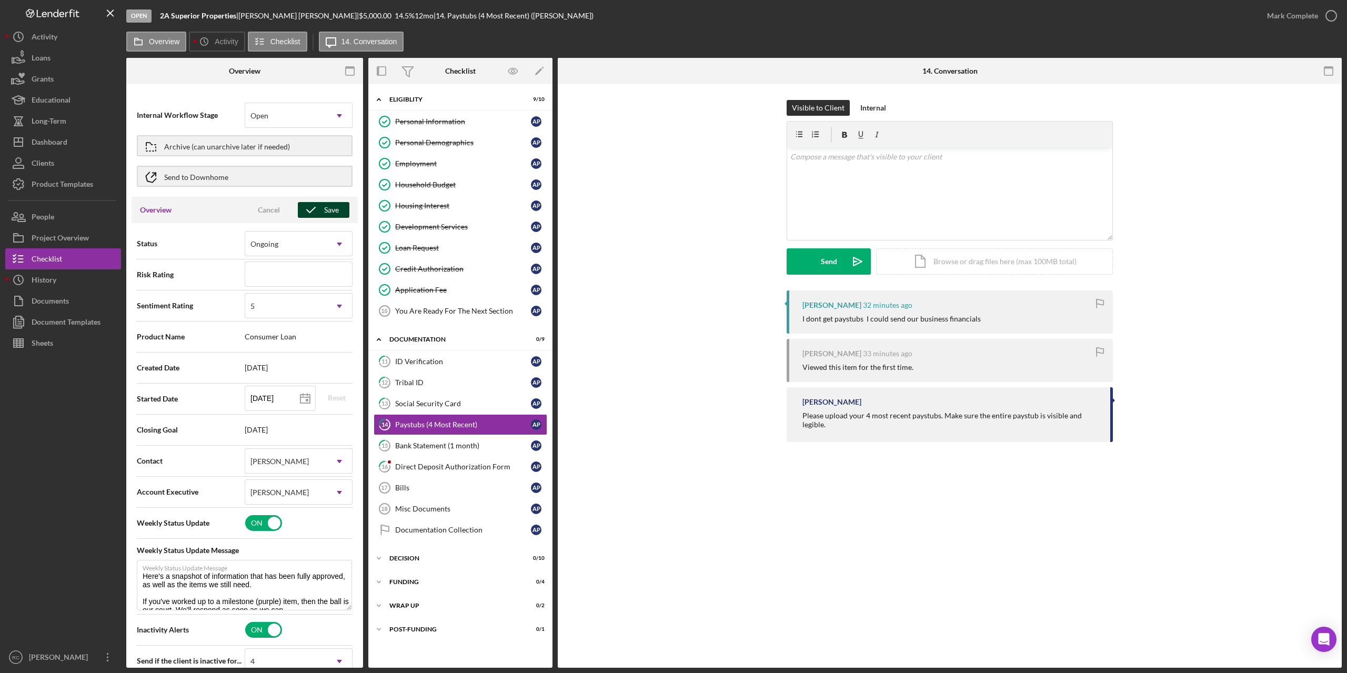
click at [313, 211] on icon "button" at bounding box center [311, 210] width 26 height 26
type textarea "Here's a snapshot of information that has been fully approved, as well as the i…"
